Goal: Entertainment & Leisure: Consume media (video, audio)

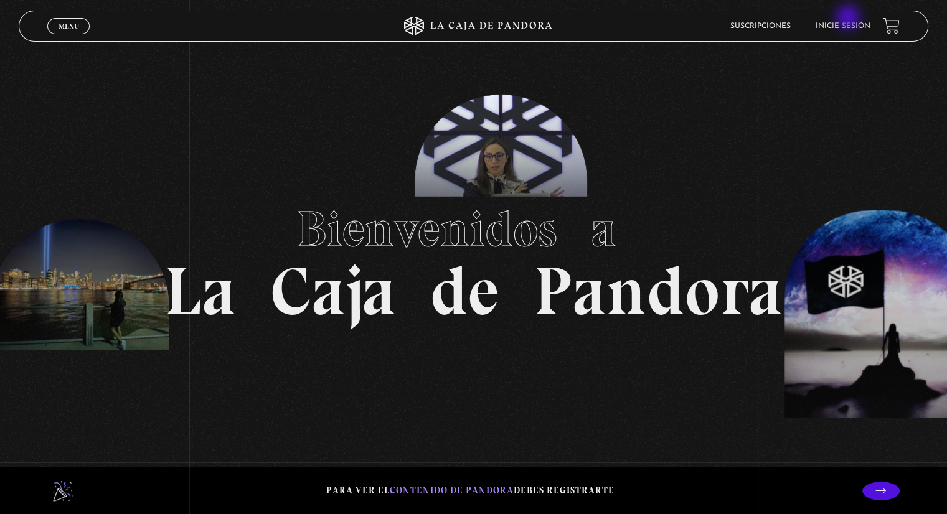
click at [850, 19] on li "Inicie sesión" at bounding box center [843, 25] width 55 height 19
click at [851, 26] on link "Inicie sesión" at bounding box center [843, 25] width 55 height 7
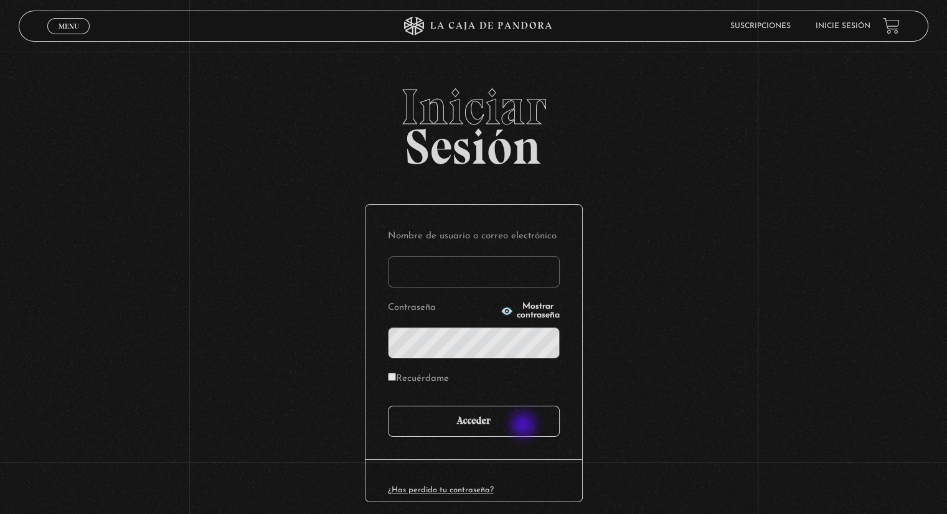
type input "[EMAIL_ADDRESS][PERSON_NAME][DOMAIN_NAME]"
click at [524, 427] on input "Acceder" at bounding box center [474, 421] width 172 height 31
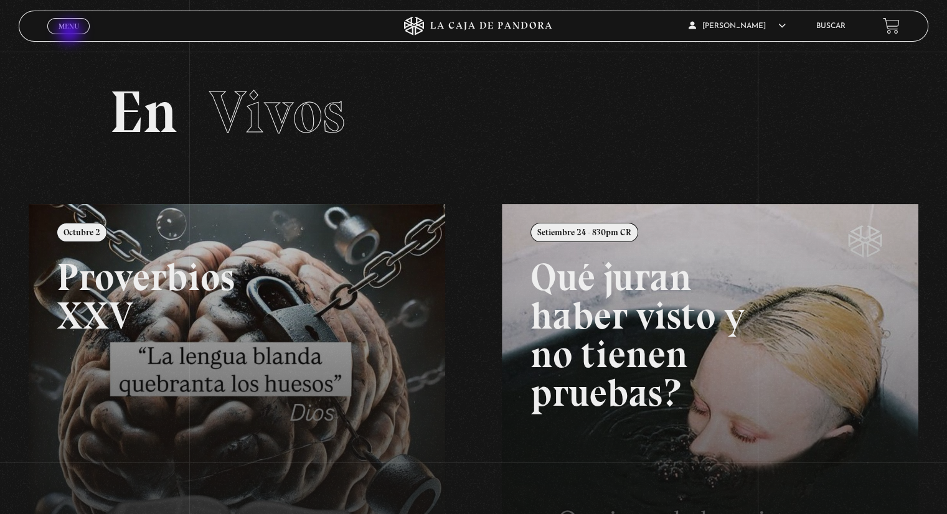
click at [71, 33] on span "Cerrar" at bounding box center [68, 36] width 29 height 9
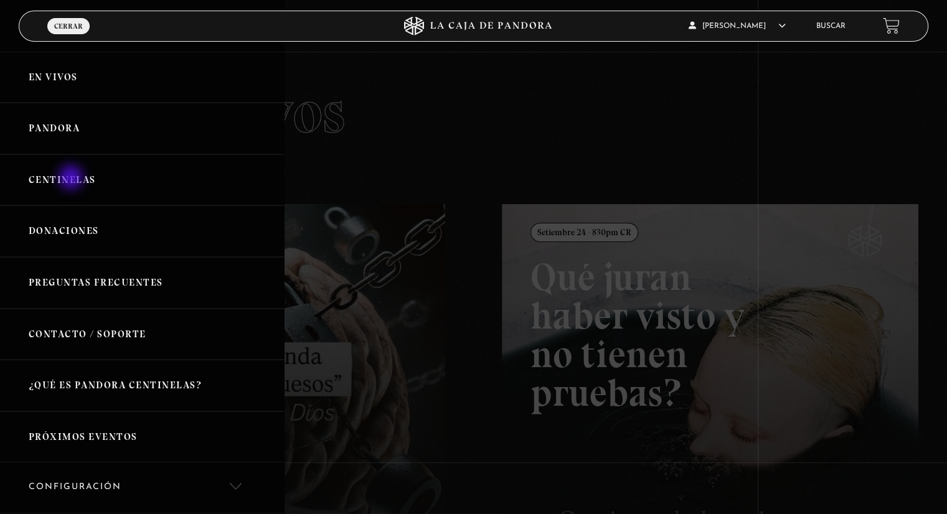
click at [72, 179] on link "Centinelas" at bounding box center [142, 180] width 284 height 52
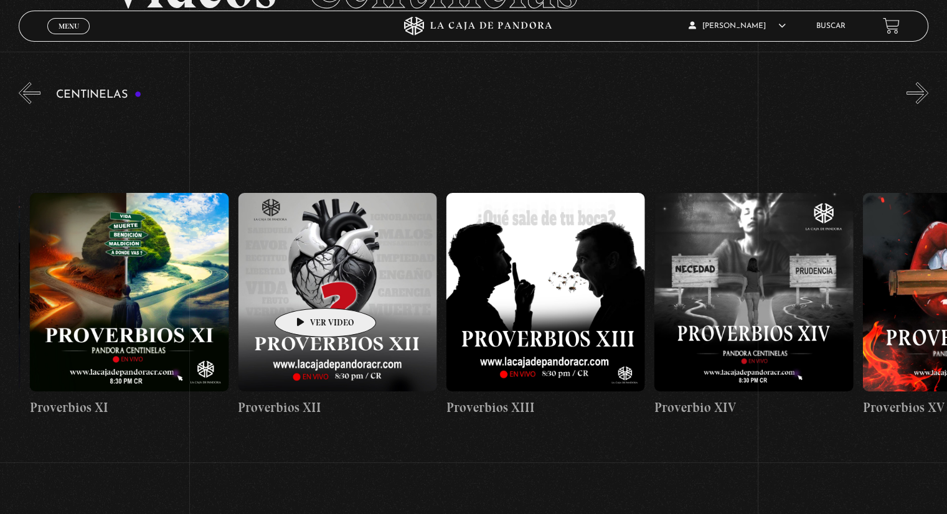
scroll to position [0, 2848]
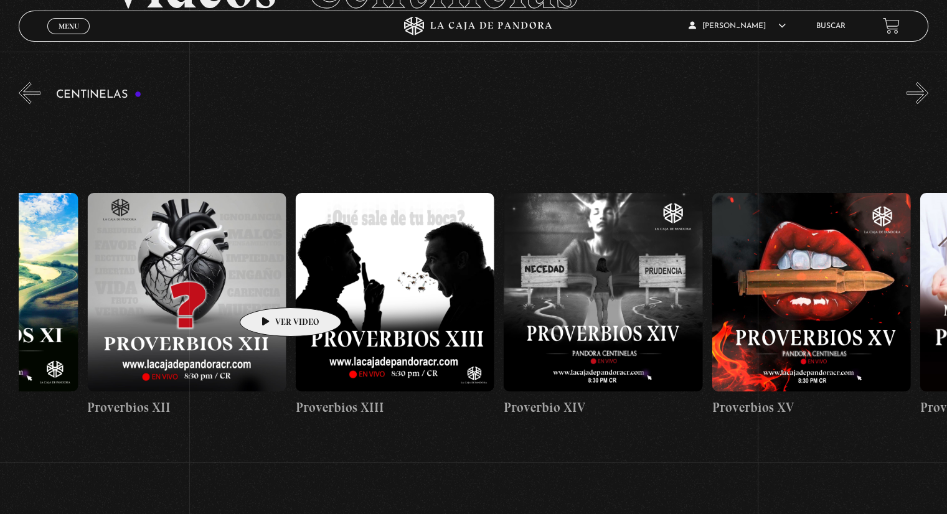
drag, startPoint x: 840, startPoint y: 290, endPoint x: 271, endPoint y: 289, distance: 569.3
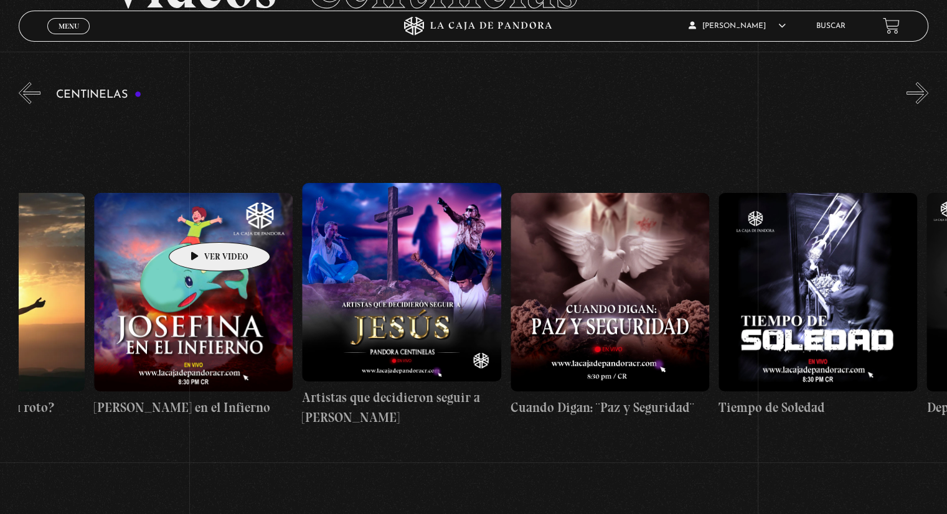
drag, startPoint x: 779, startPoint y: 247, endPoint x: 186, endPoint y: 222, distance: 593.4
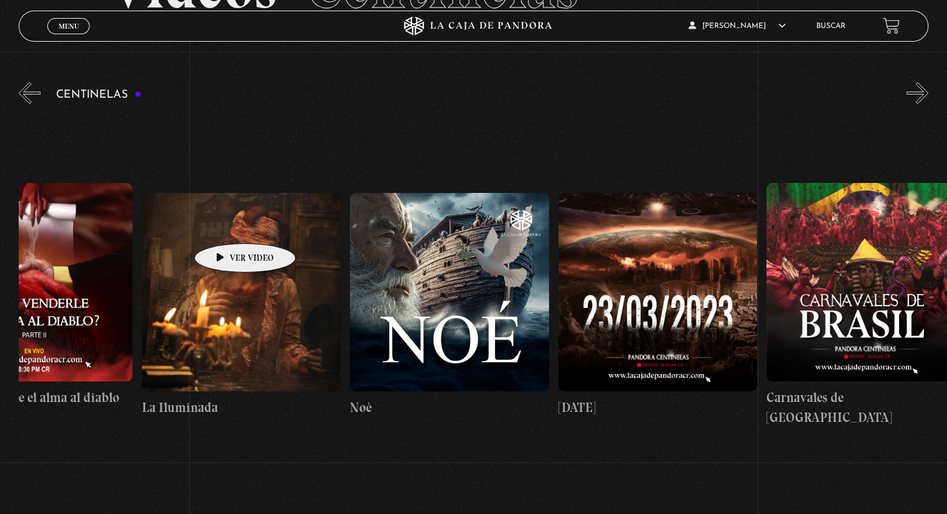
scroll to position [0, 8670]
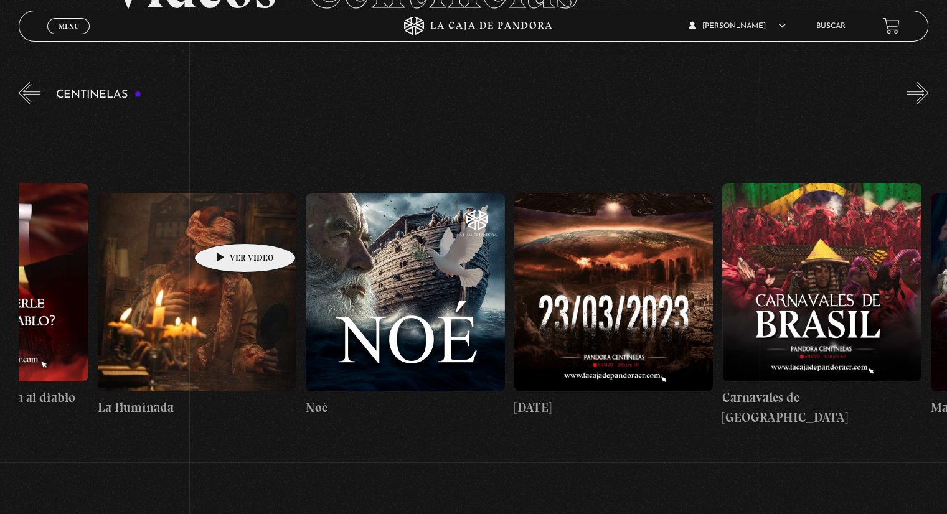
drag, startPoint x: 795, startPoint y: 229, endPoint x: 225, endPoint y: 225, distance: 569.3
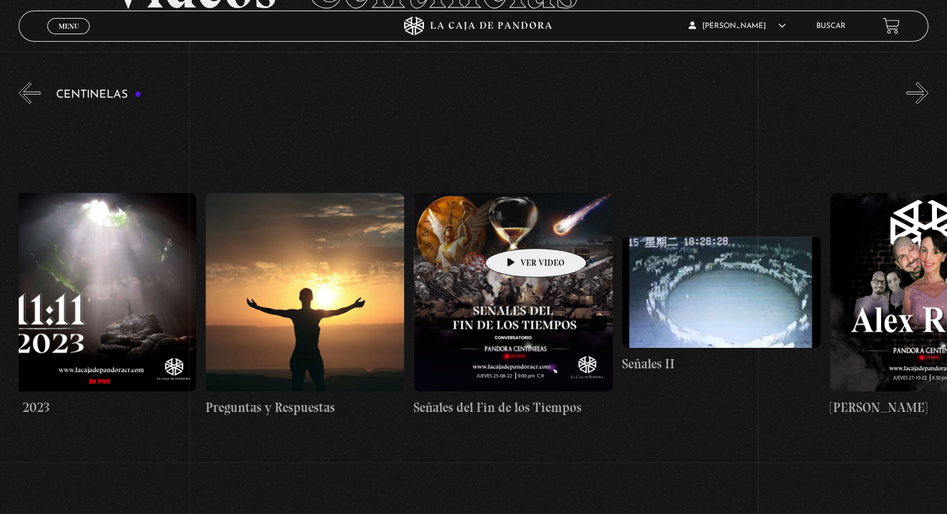
scroll to position [0, 10515]
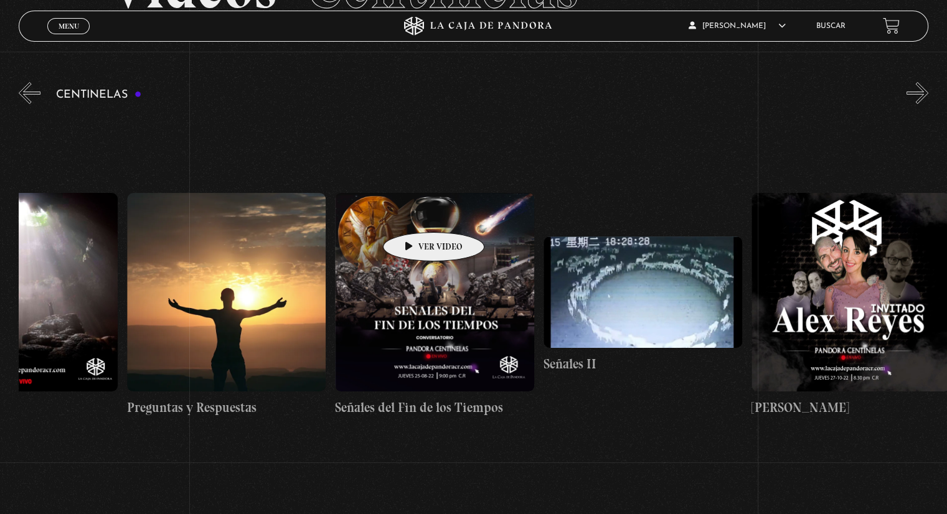
drag, startPoint x: 783, startPoint y: 255, endPoint x: 414, endPoint y: 214, distance: 371.1
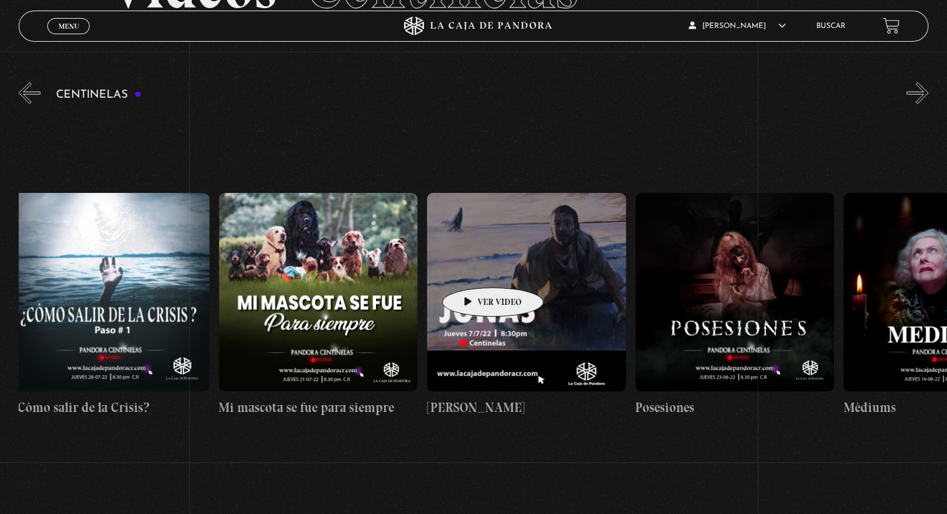
scroll to position [0, 12073]
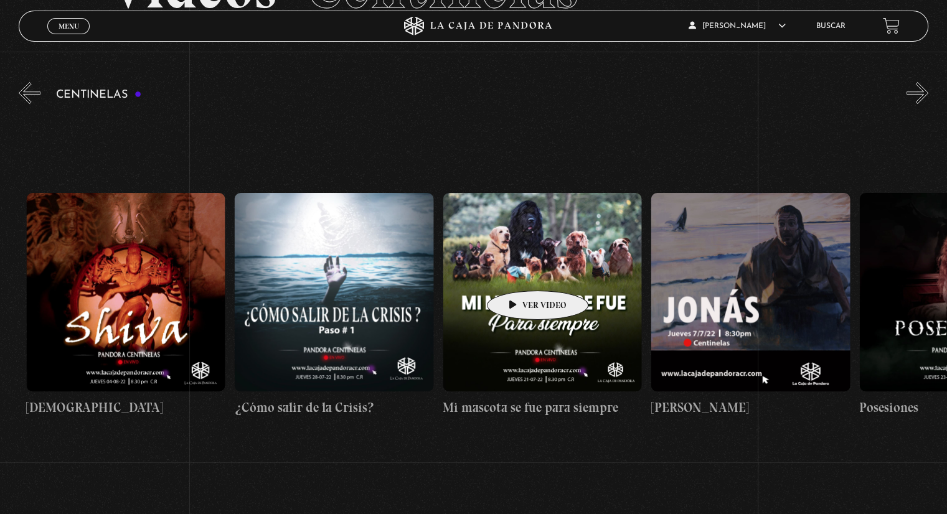
drag, startPoint x: 830, startPoint y: 267, endPoint x: 518, endPoint y: 272, distance: 311.4
click at [518, 272] on div "Como manejar las malas noticias? Centinelas 2025 Por qué Dios no me escucha Rel…" at bounding box center [130, 305] width 24371 height 384
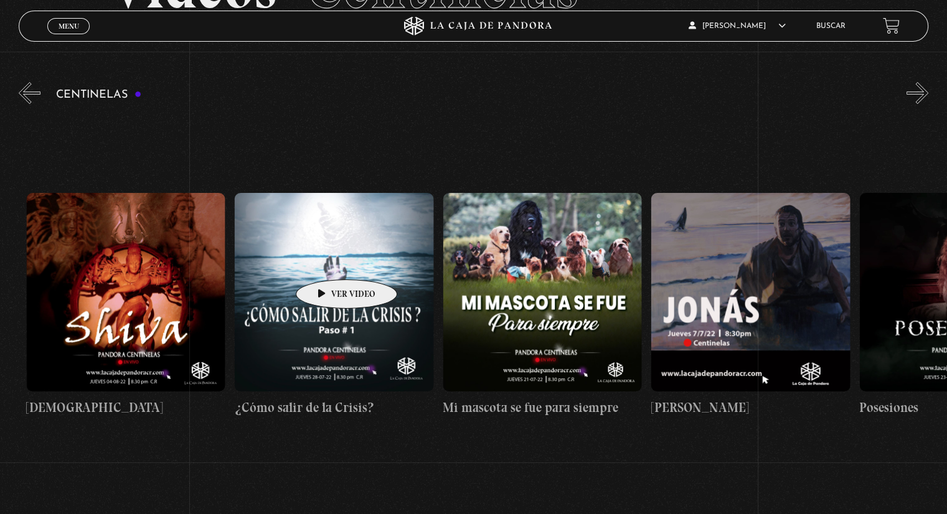
click at [327, 261] on figure at bounding box center [334, 292] width 199 height 199
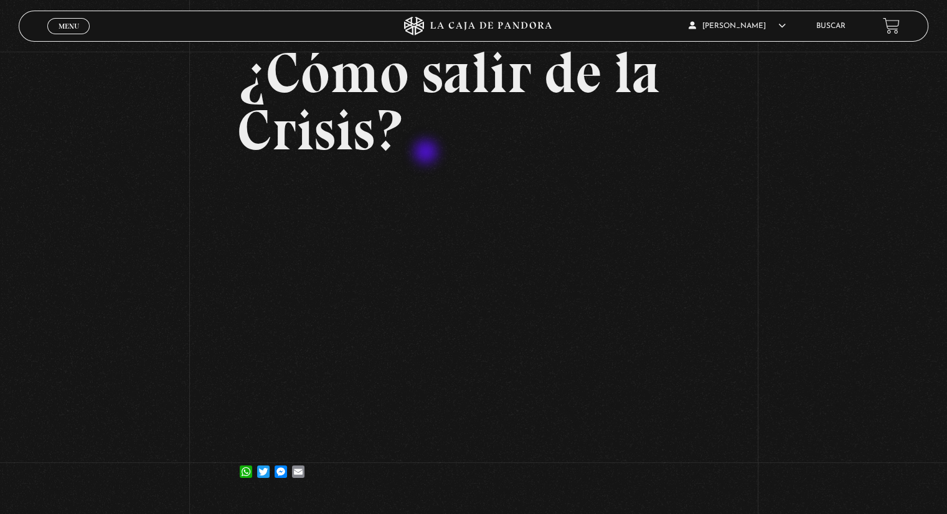
scroll to position [62, 0]
